Goal: Check status: Check status

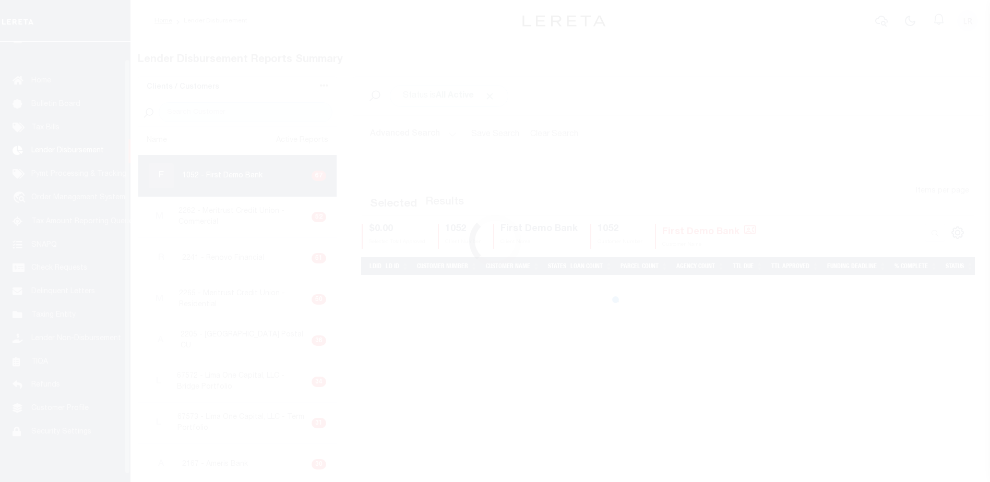
scroll to position [18, 0]
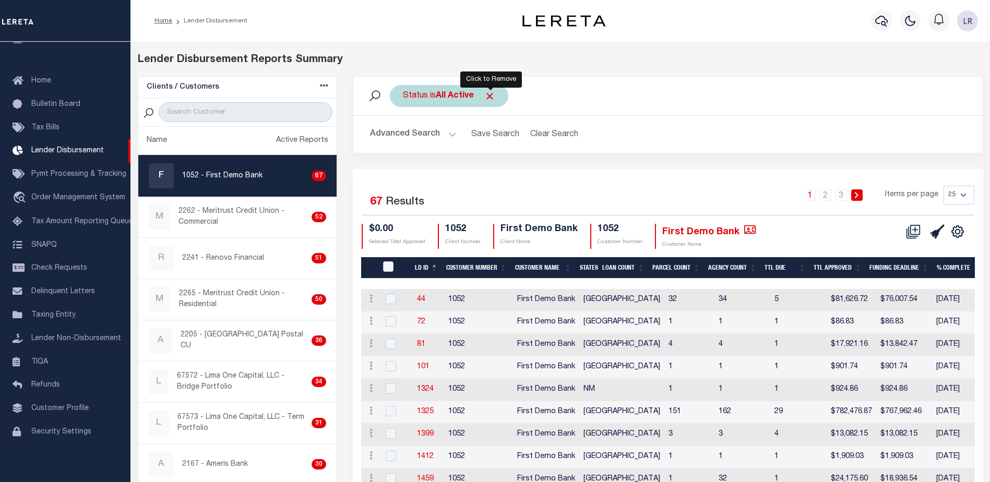
click at [493, 93] on span "Click to Remove" at bounding box center [489, 96] width 11 height 11
click at [435, 91] on div "Status" at bounding box center [415, 96] width 51 height 22
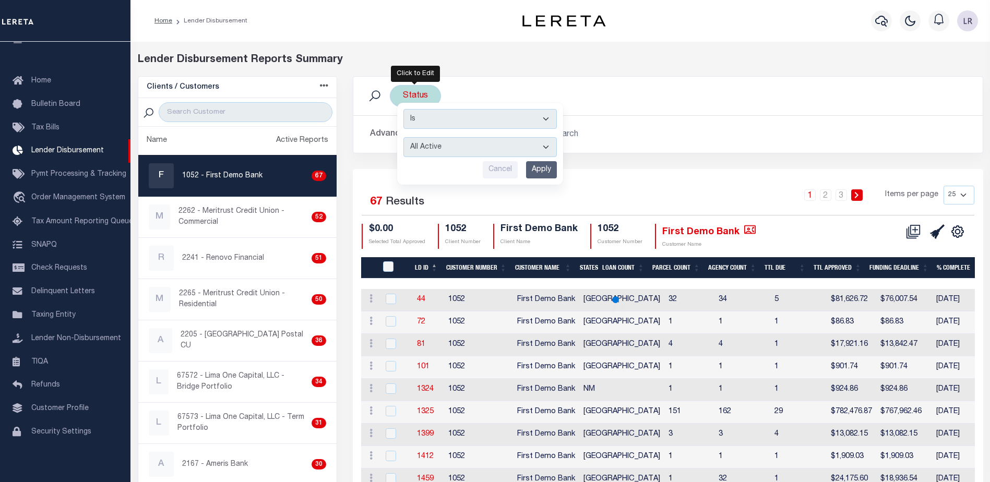
click at [470, 151] on select "All Active Approval In Progress Batching In Progress Complete Do Not Pay Escrow…" at bounding box center [480, 147] width 153 height 20
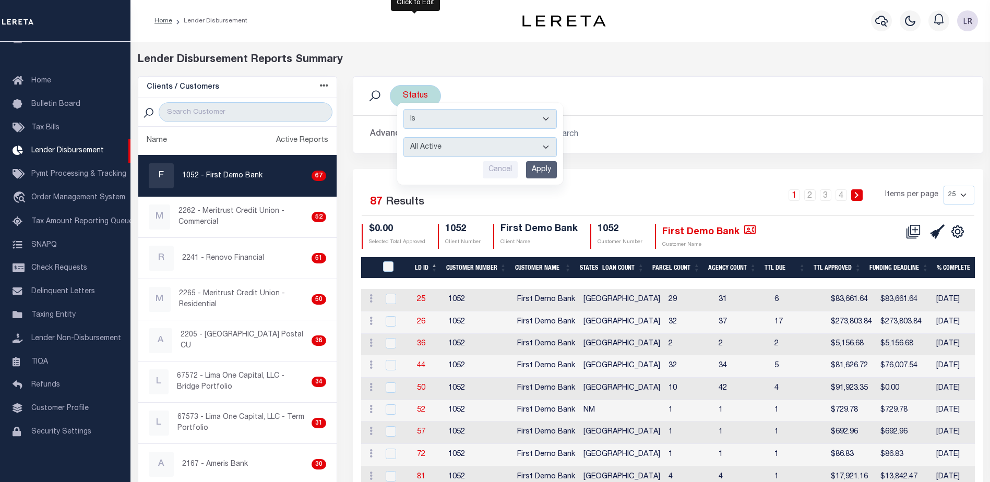
select select "REC"
click at [404, 137] on select "All Active Approval In Progress Batching In Progress Complete Do Not Pay Escrow…" at bounding box center [480, 147] width 153 height 20
click at [299, 112] on input "search" at bounding box center [246, 112] width 174 height 20
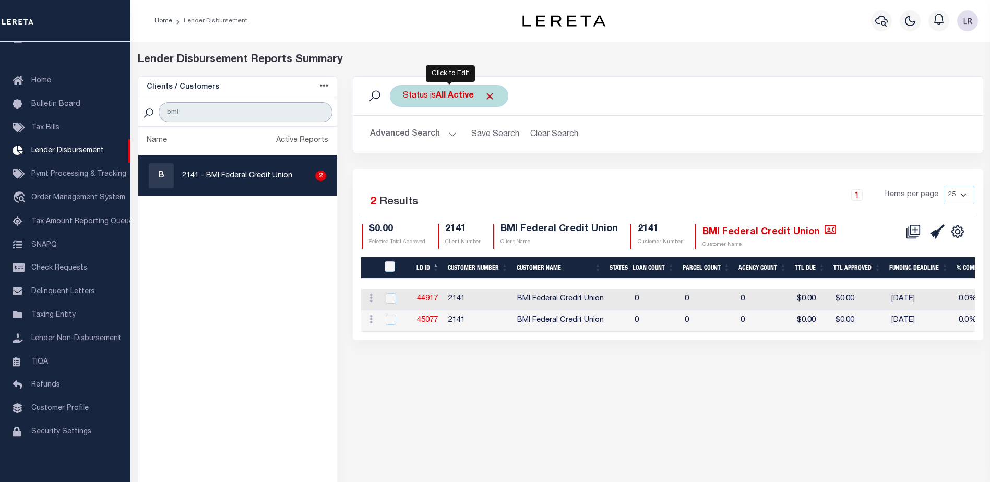
type input "bmi"
click at [491, 95] on span "Click to Remove" at bounding box center [489, 96] width 11 height 11
click at [436, 97] on div "Status" at bounding box center [415, 96] width 51 height 22
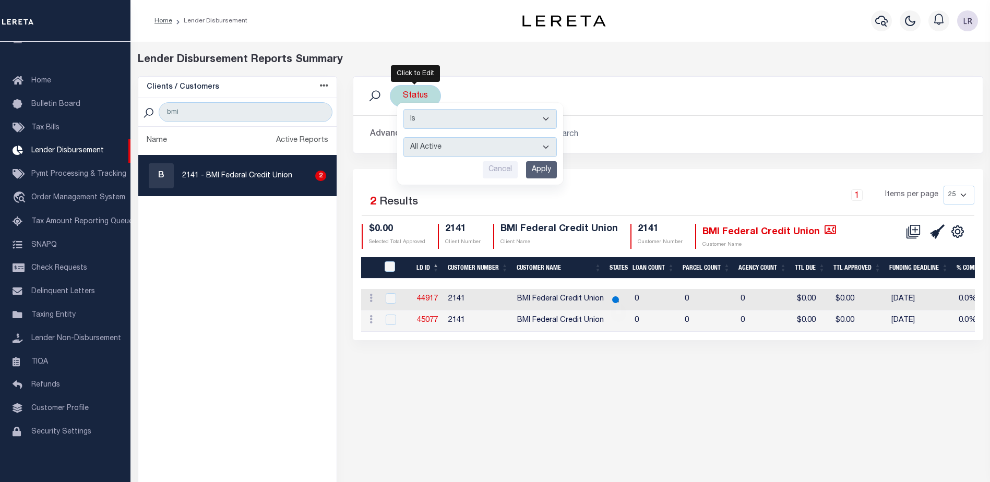
click at [484, 151] on select "All Active Approval In Progress Batching In Progress Complete Do Not Pay Escrow…" at bounding box center [480, 147] width 153 height 20
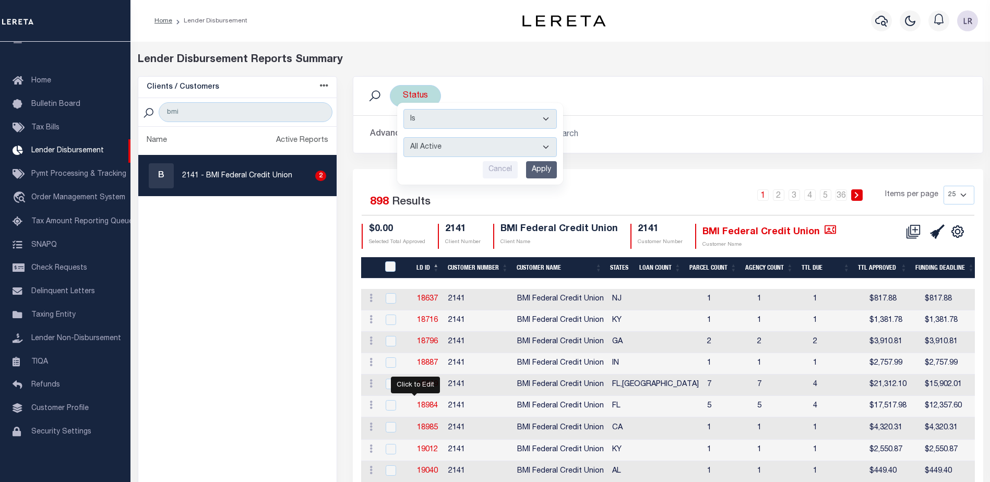
select select "REC"
click at [404, 137] on select "All Active Approval In Progress Batching In Progress Complete Do Not Pay Escrow…" at bounding box center [480, 147] width 153 height 20
click at [539, 164] on input "Apply" at bounding box center [541, 169] width 31 height 17
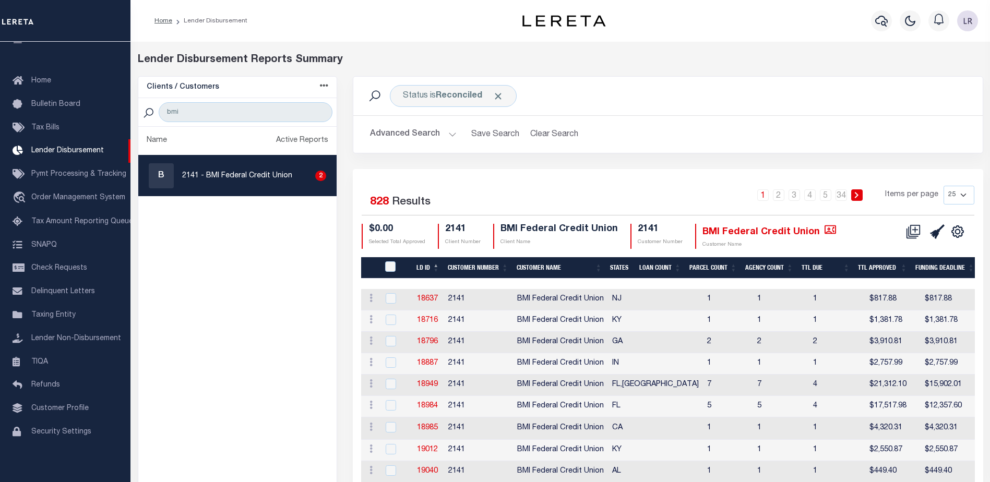
click at [434, 267] on th "LD ID" at bounding box center [427, 267] width 31 height 21
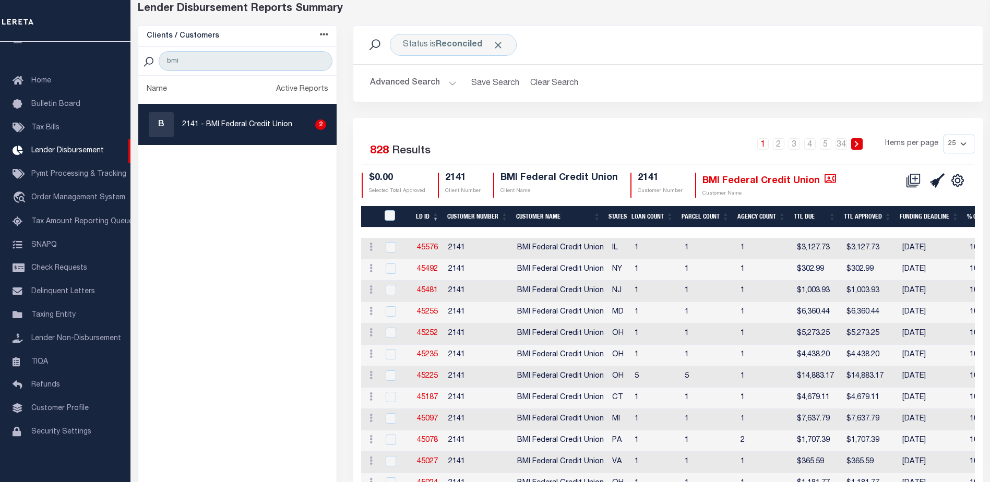
scroll to position [52, 0]
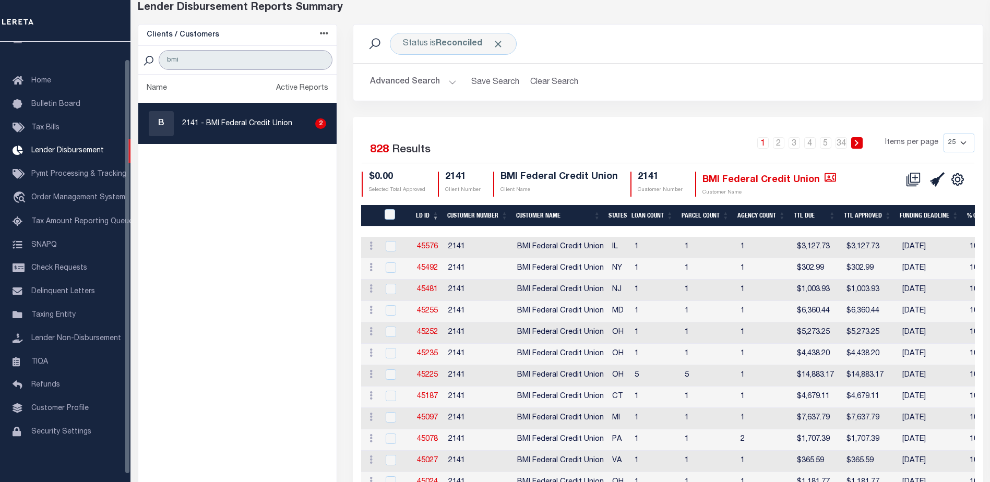
drag, startPoint x: 189, startPoint y: 63, endPoint x: 127, endPoint y: 59, distance: 61.7
click at [127, 59] on div "Home Lender Disbursement" at bounding box center [495, 387] width 990 height 878
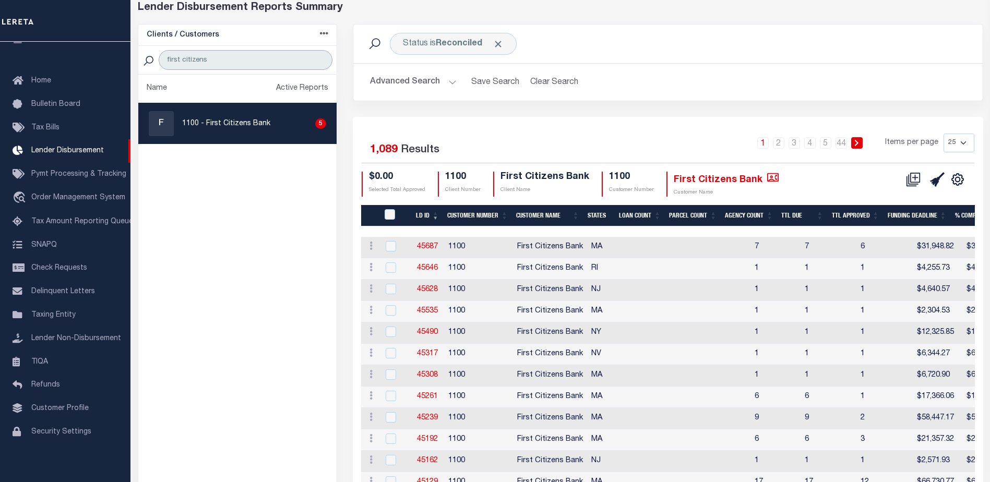
drag, startPoint x: 211, startPoint y: 60, endPoint x: 130, endPoint y: 57, distance: 81.0
click at [130, 57] on div "Home Lender Disbursement" at bounding box center [495, 395] width 990 height 895
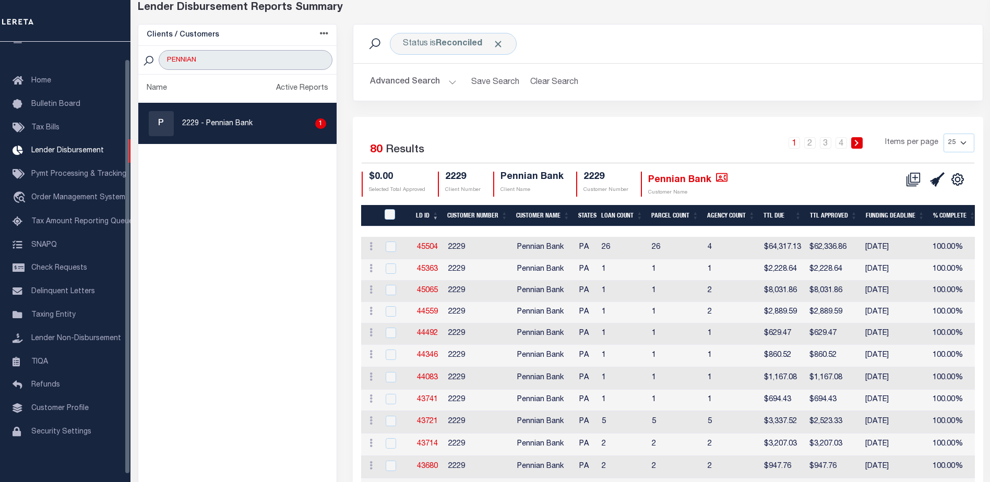
drag, startPoint x: 216, startPoint y: 70, endPoint x: 160, endPoint y: 64, distance: 56.7
click at [160, 64] on input "PENNIAN" at bounding box center [246, 60] width 174 height 20
type input "WEST SHORE"
